Goal: Task Accomplishment & Management: Use online tool/utility

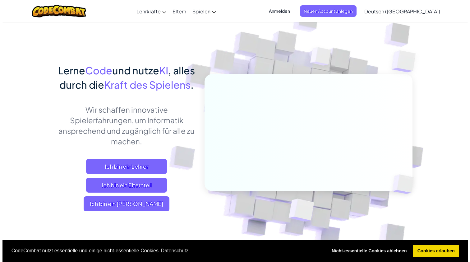
scroll to position [14, 0]
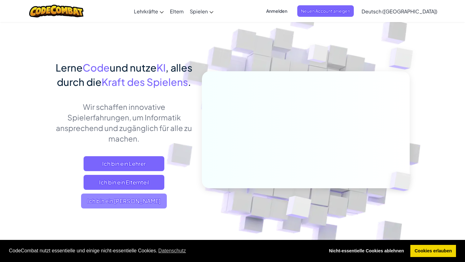
click at [152, 208] on span "Ich bin ein [PERSON_NAME]" at bounding box center [124, 200] width 86 height 15
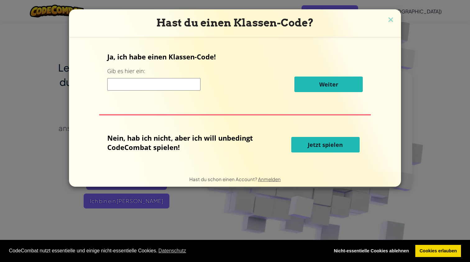
click at [179, 96] on div "Ja, ich habe einen Klassen-Code! Gib es hier ein: Weiter" at bounding box center [235, 74] width 256 height 45
click at [181, 89] on input at bounding box center [153, 84] width 93 height 12
click at [332, 148] on span "Jetzt spielen" at bounding box center [325, 144] width 35 height 7
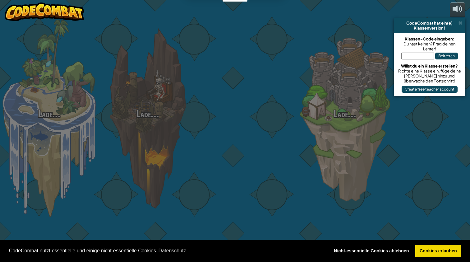
select select "de-DE"
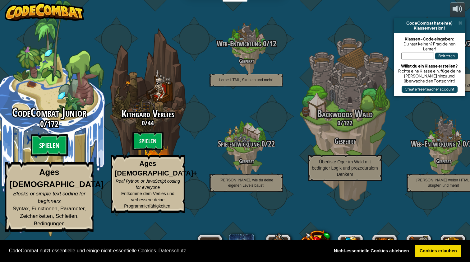
click at [56, 156] on btn "Spielen" at bounding box center [49, 145] width 37 height 22
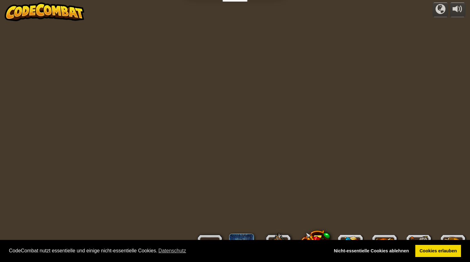
select select "de-DE"
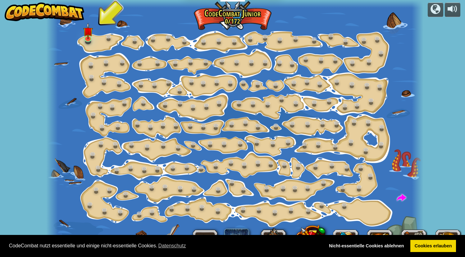
click at [435, 253] on div "CodeCombat nutzt essentielle und einige nicht-essentielle Cookies. Datenschutz …" at bounding box center [232, 246] width 465 height 22
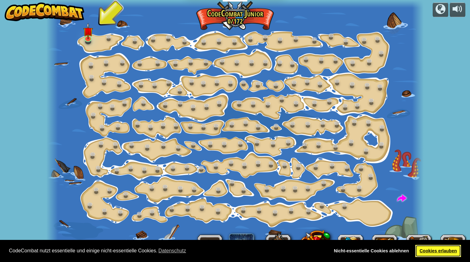
click at [433, 252] on link "Cookies erlauben" at bounding box center [438, 251] width 46 height 12
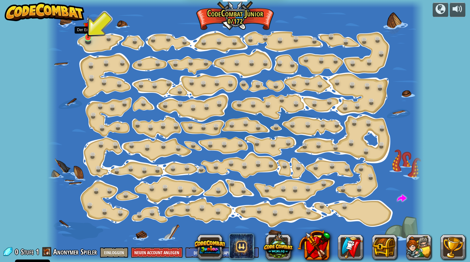
click at [88, 35] on img at bounding box center [88, 27] width 10 height 22
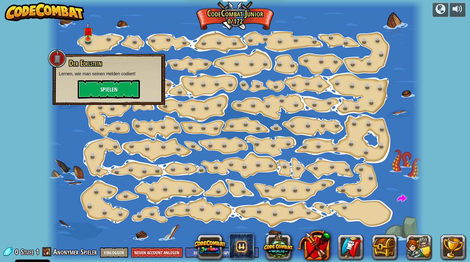
click at [103, 92] on button "Spielen" at bounding box center [109, 89] width 62 height 19
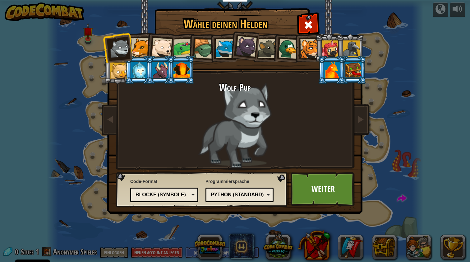
click at [155, 196] on div "Blöcke (Symbole)" at bounding box center [163, 194] width 54 height 7
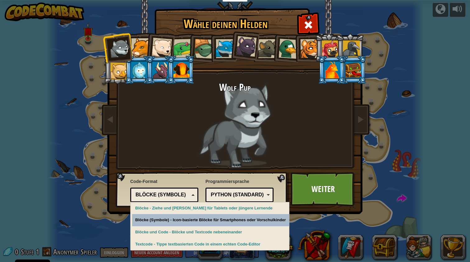
click at [158, 217] on div "Wähle deinen Helden 0 Wolf Pup Cougar Polar Bear Cub Frog Schildkröte Blue Fox …" at bounding box center [235, 131] width 470 height 262
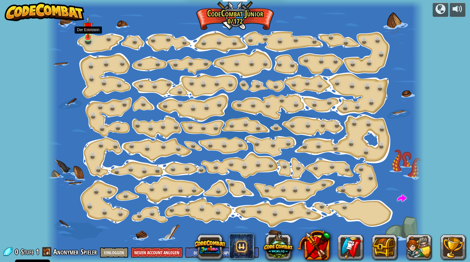
click at [85, 37] on img at bounding box center [88, 27] width 10 height 22
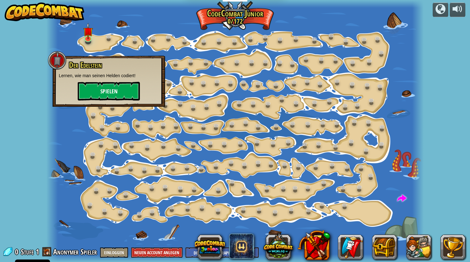
click at [105, 89] on button "Spielen" at bounding box center [109, 91] width 62 height 19
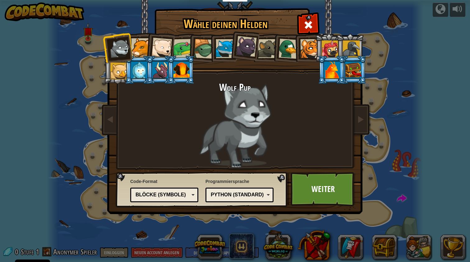
click at [137, 54] on div at bounding box center [140, 47] width 19 height 19
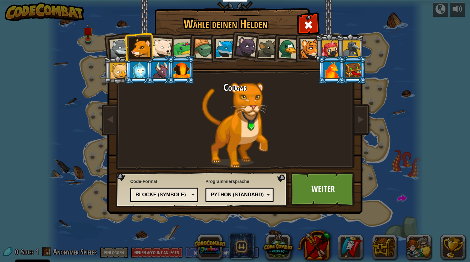
click at [159, 67] on div at bounding box center [160, 70] width 16 height 17
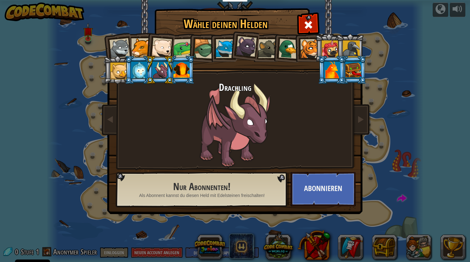
click at [178, 67] on div at bounding box center [181, 70] width 16 height 17
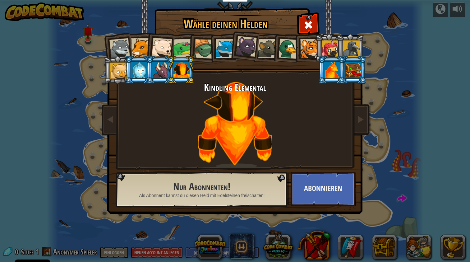
click at [284, 49] on div at bounding box center [289, 49] width 20 height 20
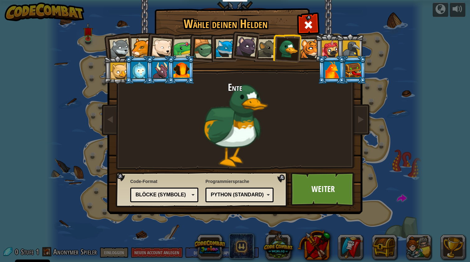
click at [325, 48] on div at bounding box center [330, 48] width 17 height 17
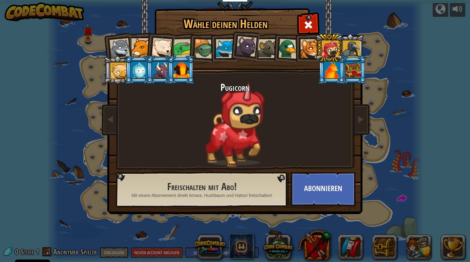
click at [120, 46] on div at bounding box center [119, 48] width 21 height 21
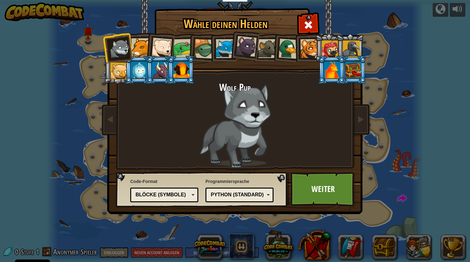
click at [268, 43] on div at bounding box center [267, 48] width 19 height 19
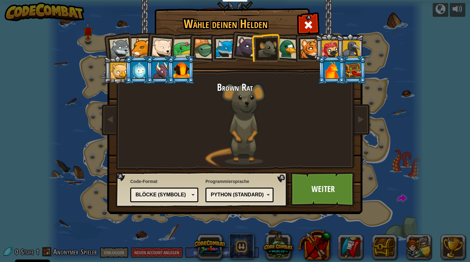
click at [288, 45] on div at bounding box center [289, 49] width 20 height 20
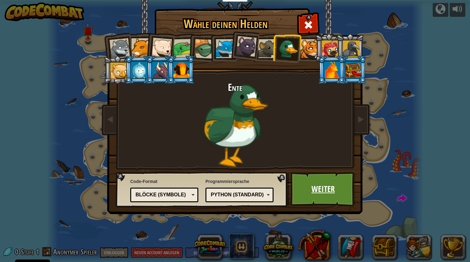
click at [315, 191] on link "Weiter" at bounding box center [323, 189] width 65 height 34
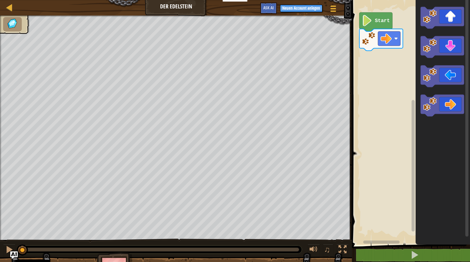
click at [367, 21] on image "Blockly Arbeitsbereich" at bounding box center [367, 20] width 11 height 11
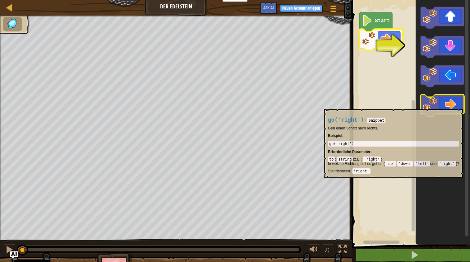
click at [450, 106] on icon "Blockly Arbeitsbereich" at bounding box center [443, 105] width 44 height 22
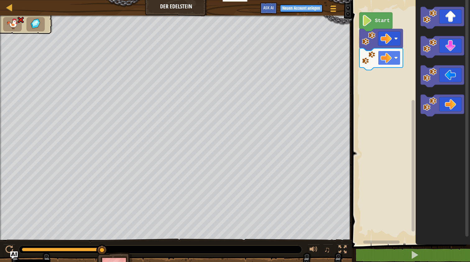
click at [391, 59] on image "Blockly Arbeitsbereich" at bounding box center [385, 57] width 11 height 11
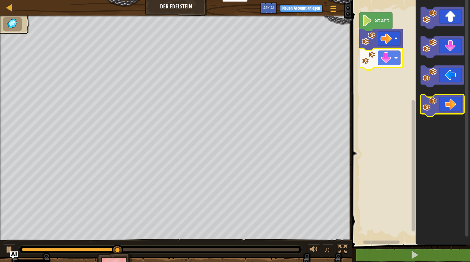
click at [436, 104] on image "Blockly Arbeitsbereich" at bounding box center [430, 104] width 14 height 14
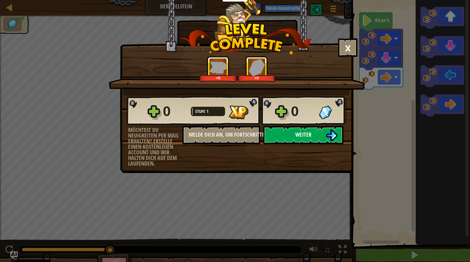
click at [312, 136] on button "Weiter" at bounding box center [303, 135] width 80 height 19
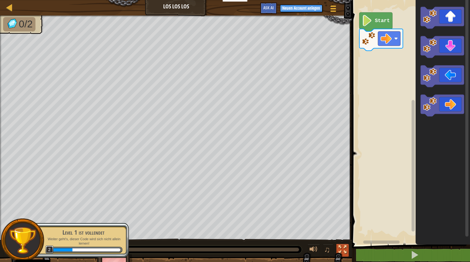
click at [343, 247] on div at bounding box center [342, 249] width 8 height 8
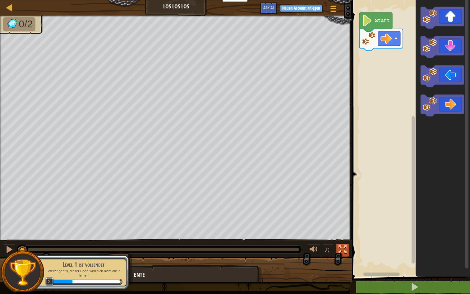
click at [341, 247] on div at bounding box center [342, 249] width 8 height 8
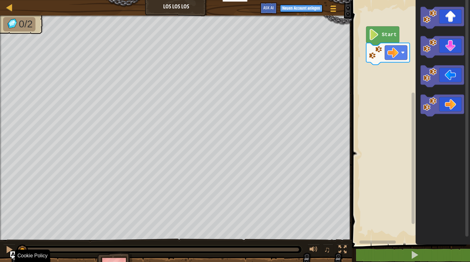
click at [9, 247] on div at bounding box center [9, 249] width 8 height 8
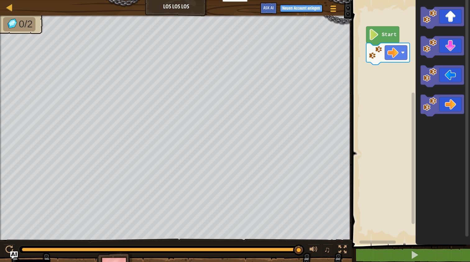
click at [394, 111] on rect "Blockly Arbeitsbereich" at bounding box center [410, 120] width 120 height 247
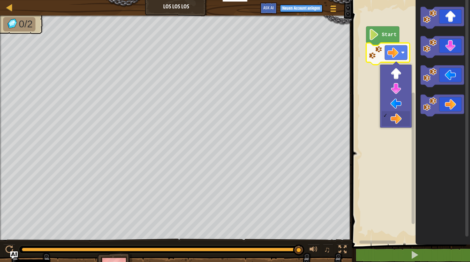
click at [401, 49] on rect "Blockly Arbeitsbereich" at bounding box center [396, 52] width 22 height 14
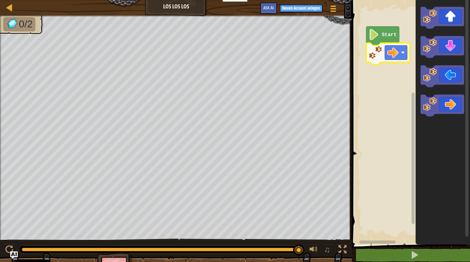
click at [373, 33] on image "Blockly Arbeitsbereich" at bounding box center [374, 34] width 11 height 11
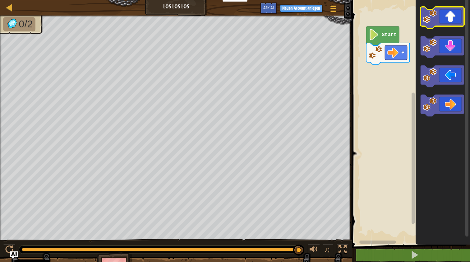
click at [432, 14] on image "Blockly Arbeitsbereich" at bounding box center [430, 17] width 14 height 14
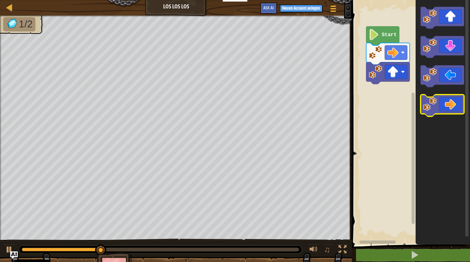
click at [453, 115] on rect "Blockly Arbeitsbereich" at bounding box center [443, 105] width 44 height 22
click at [451, 106] on icon "Blockly Arbeitsbereich" at bounding box center [443, 105] width 44 height 22
